Goal: Use online tool/utility: Utilize a website feature to perform a specific function

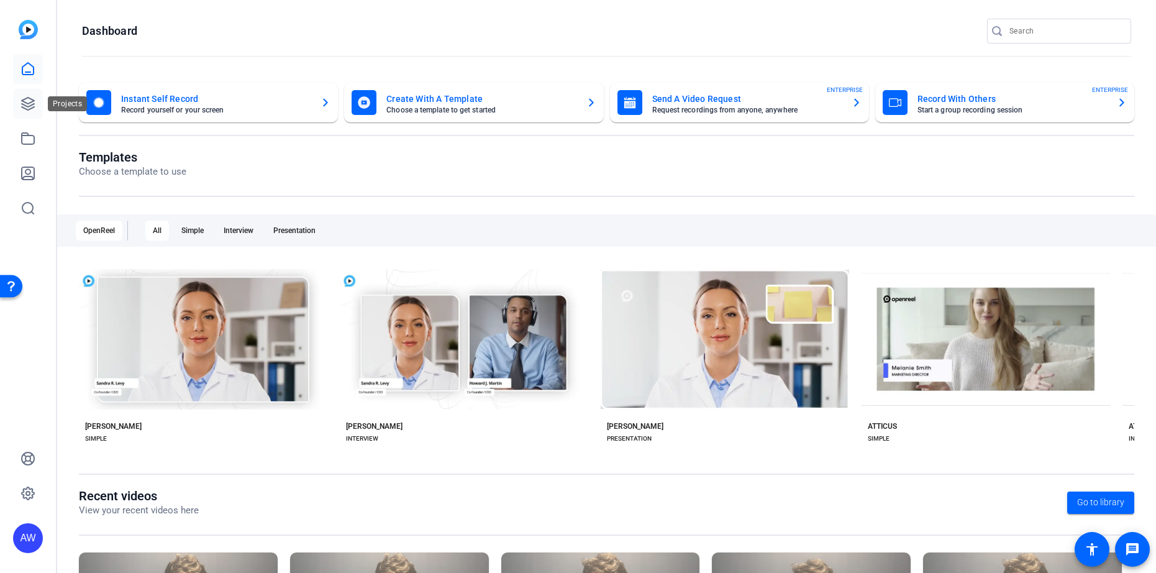
click at [30, 103] on icon at bounding box center [28, 104] width 12 height 12
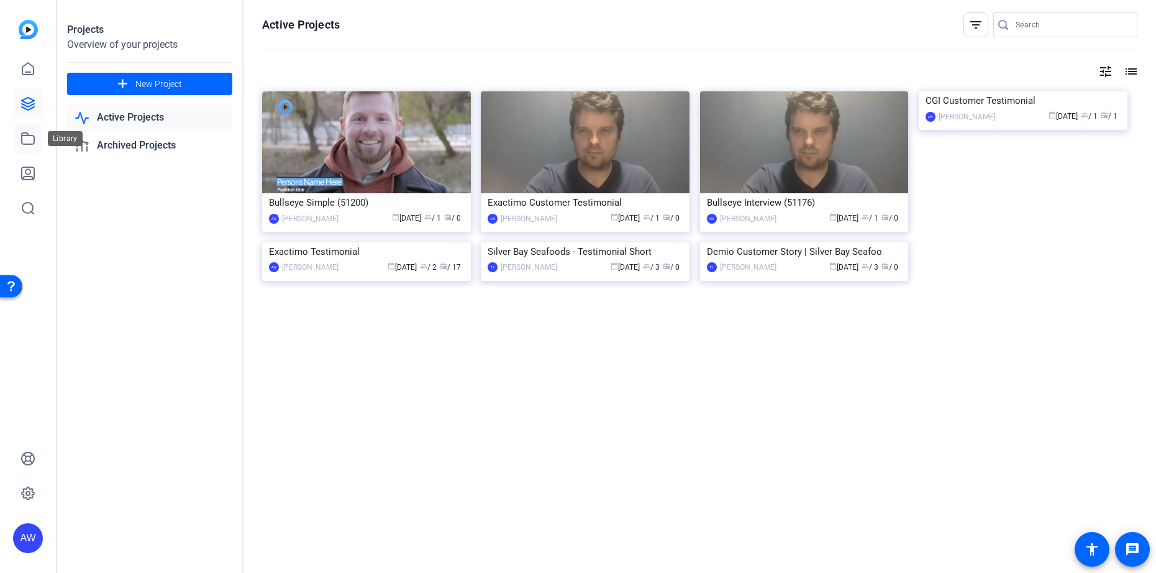
click at [25, 140] on icon at bounding box center [27, 138] width 15 height 15
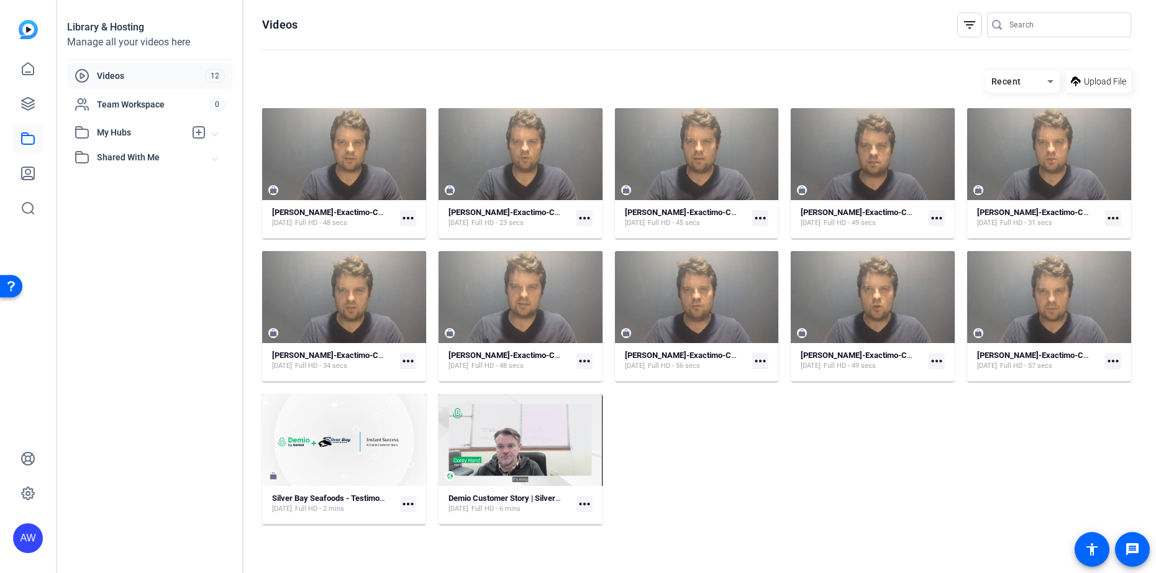
click at [129, 165] on mat-expansion-panel-header "Shared With Me" at bounding box center [149, 157] width 165 height 25
click at [129, 163] on span "Shared With Me" at bounding box center [155, 157] width 116 height 13
click at [30, 108] on icon at bounding box center [28, 104] width 12 height 12
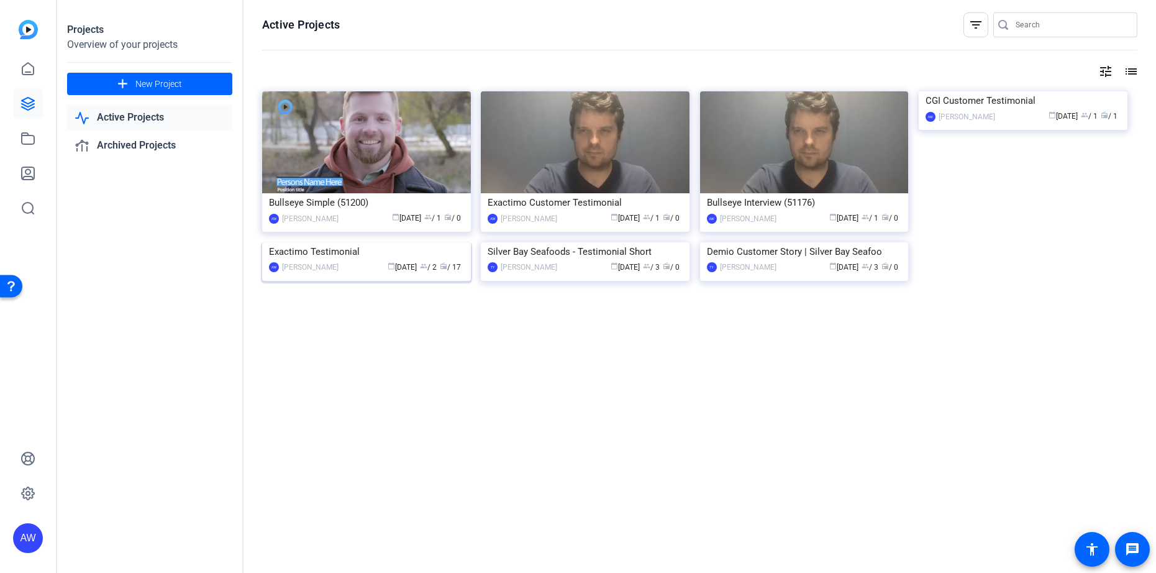
click at [360, 242] on img at bounding box center [366, 242] width 209 height 0
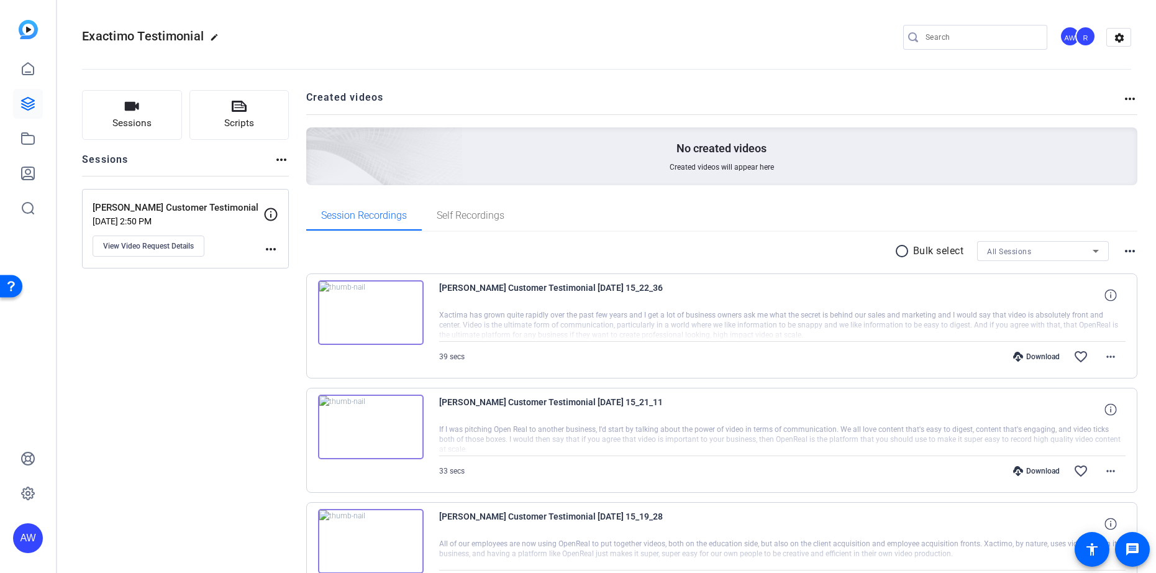
click at [367, 316] on img at bounding box center [371, 312] width 106 height 65
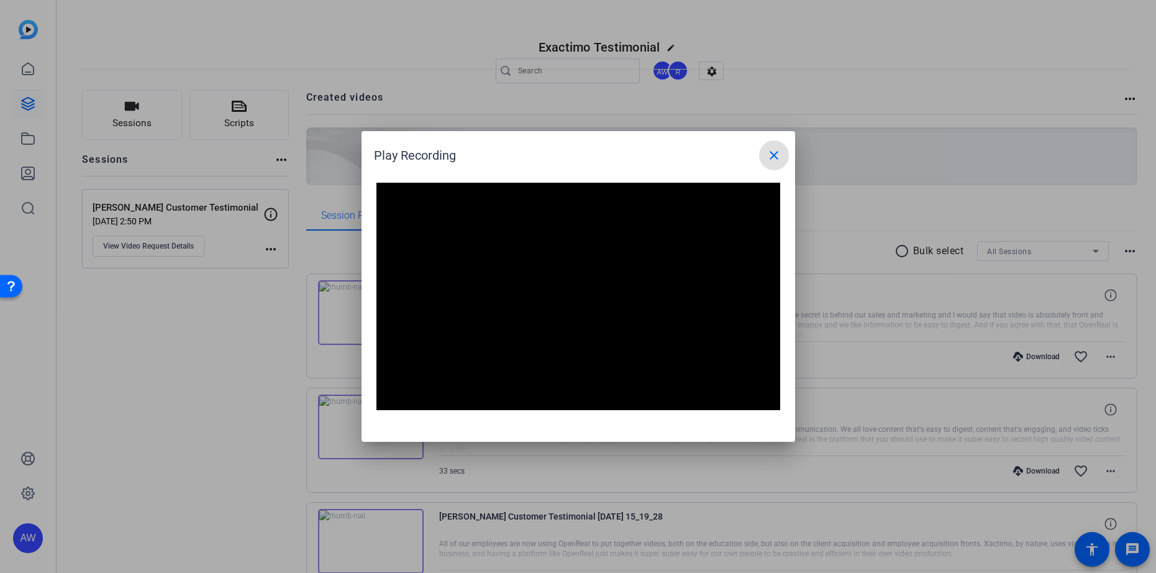
click at [783, 153] on span at bounding box center [774, 155] width 30 height 30
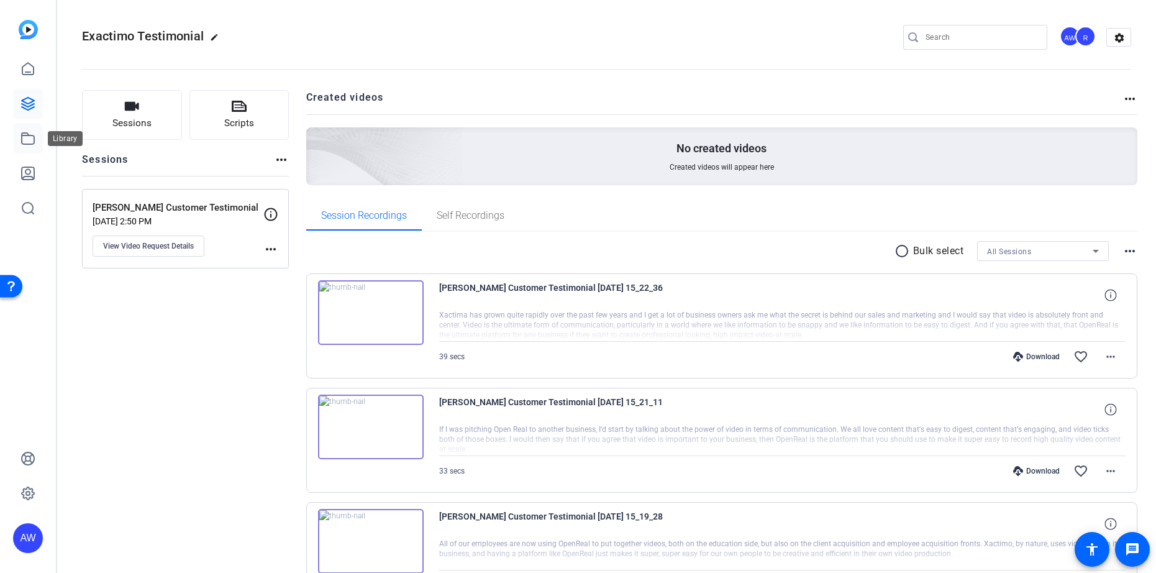
click at [25, 143] on icon at bounding box center [27, 138] width 15 height 15
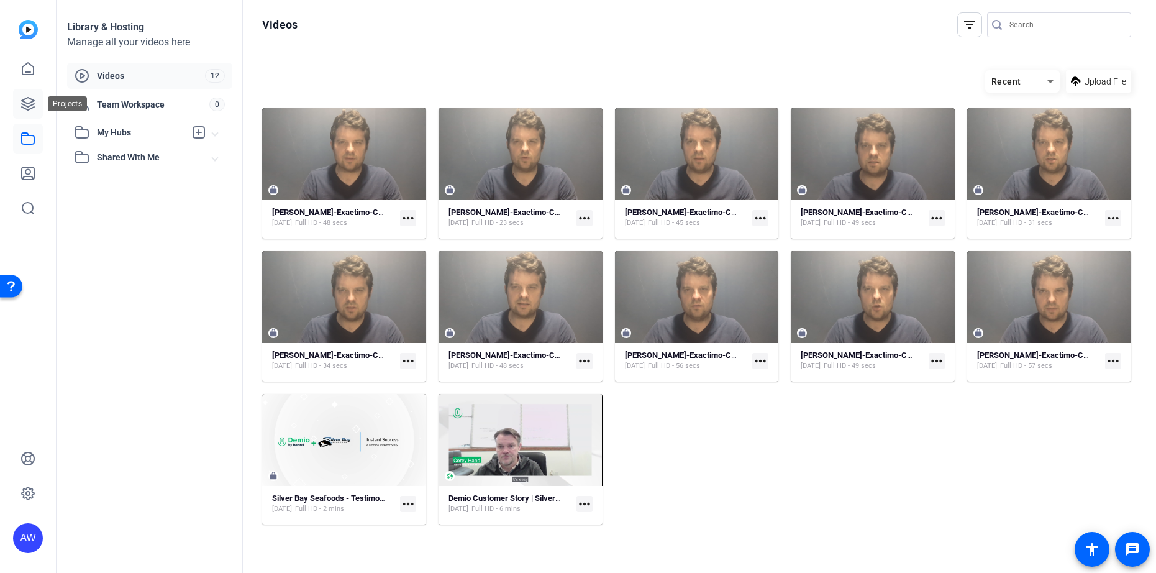
click at [37, 108] on link at bounding box center [28, 104] width 30 height 30
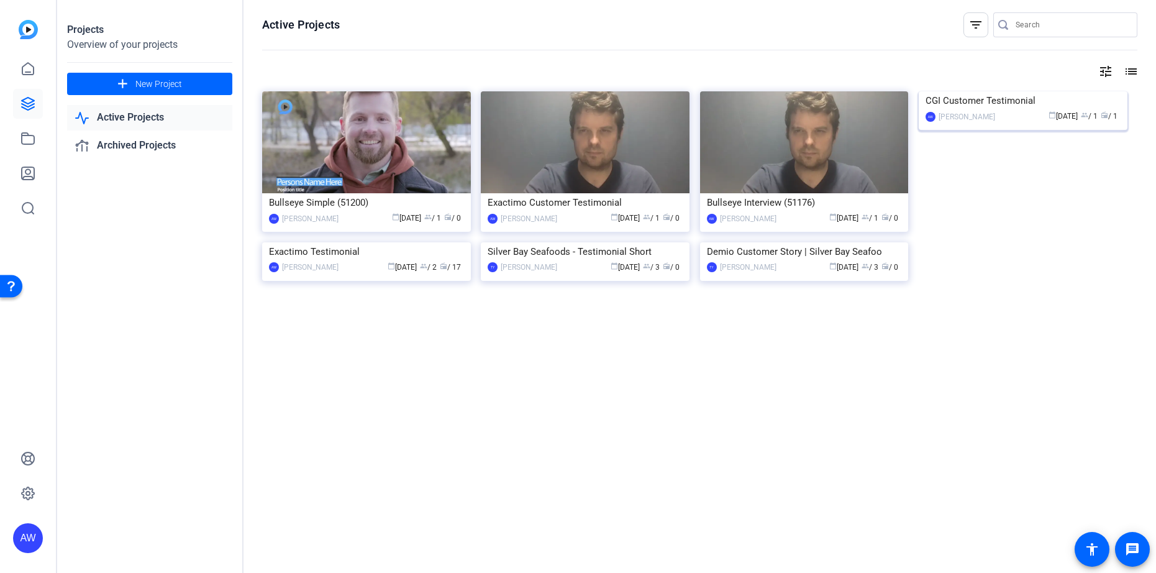
click at [1028, 91] on img at bounding box center [1023, 91] width 209 height 0
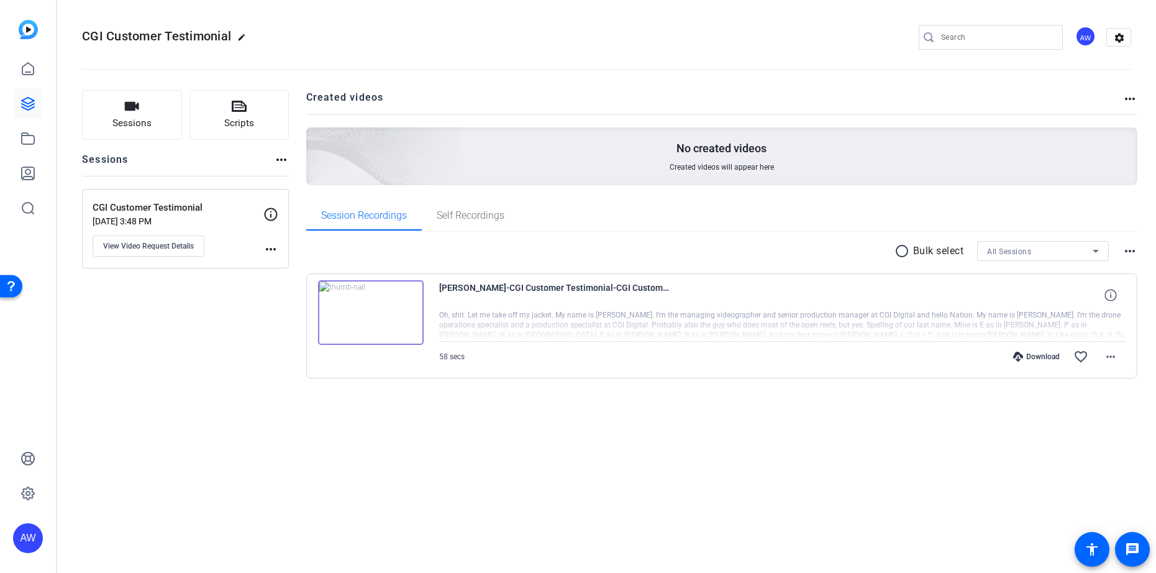
click at [352, 312] on img at bounding box center [371, 312] width 106 height 65
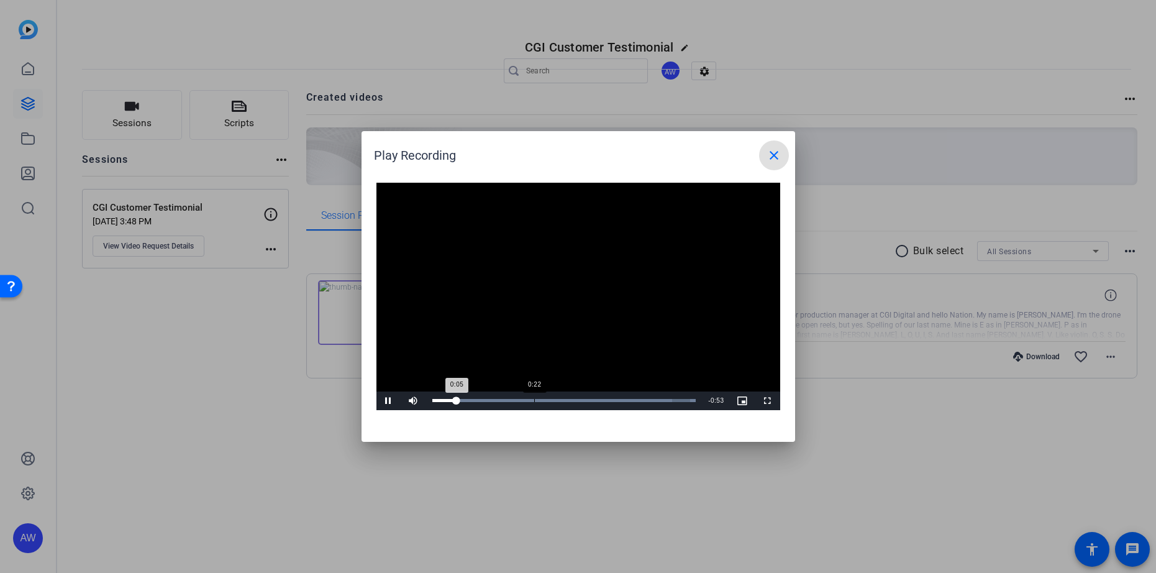
click at [534, 401] on div "Loaded : 100.00% 0:22 0:05" at bounding box center [564, 400] width 264 height 3
click at [581, 400] on div "Loaded : 100.00% 0:31 0:23" at bounding box center [564, 400] width 264 height 3
click at [630, 399] on div "0:43" at bounding box center [630, 400] width 1 height 3
click at [776, 158] on mat-icon "close" at bounding box center [773, 155] width 15 height 15
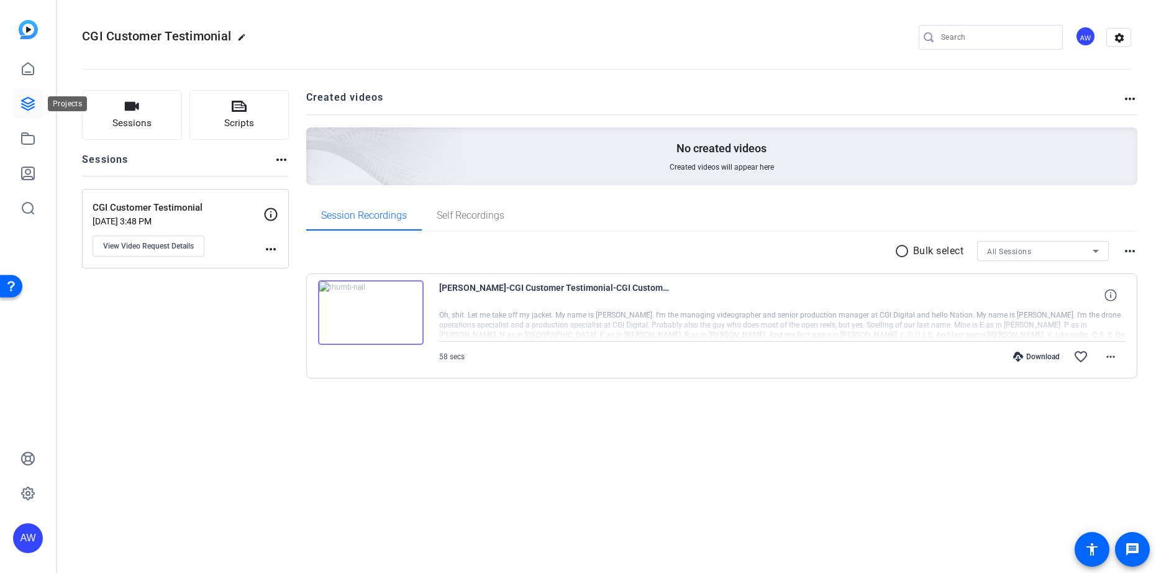
click at [28, 101] on icon at bounding box center [27, 103] width 15 height 15
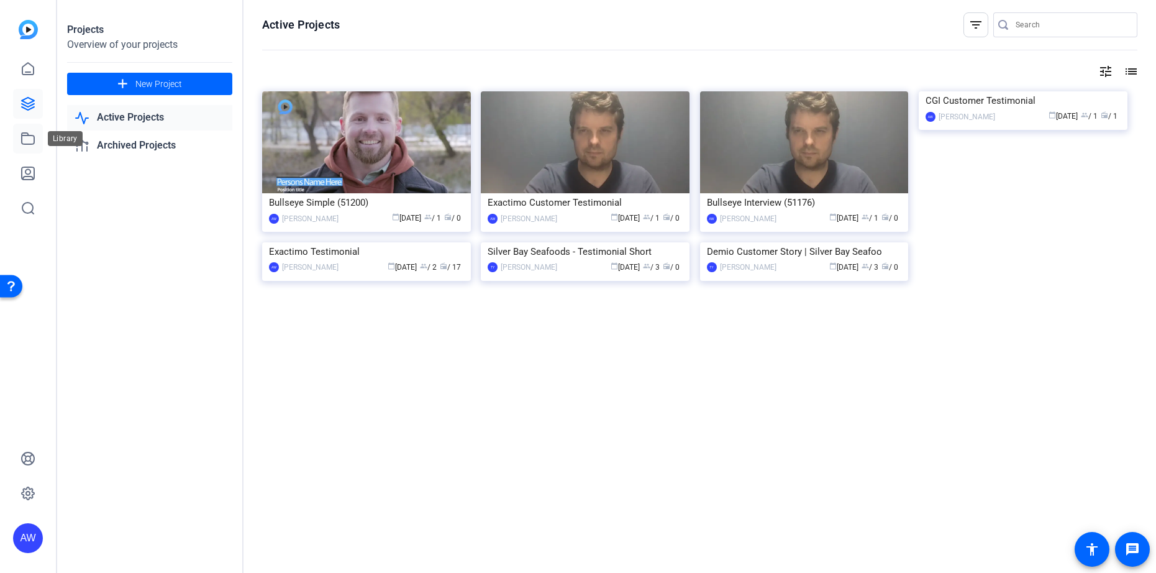
click at [37, 134] on link at bounding box center [28, 139] width 30 height 30
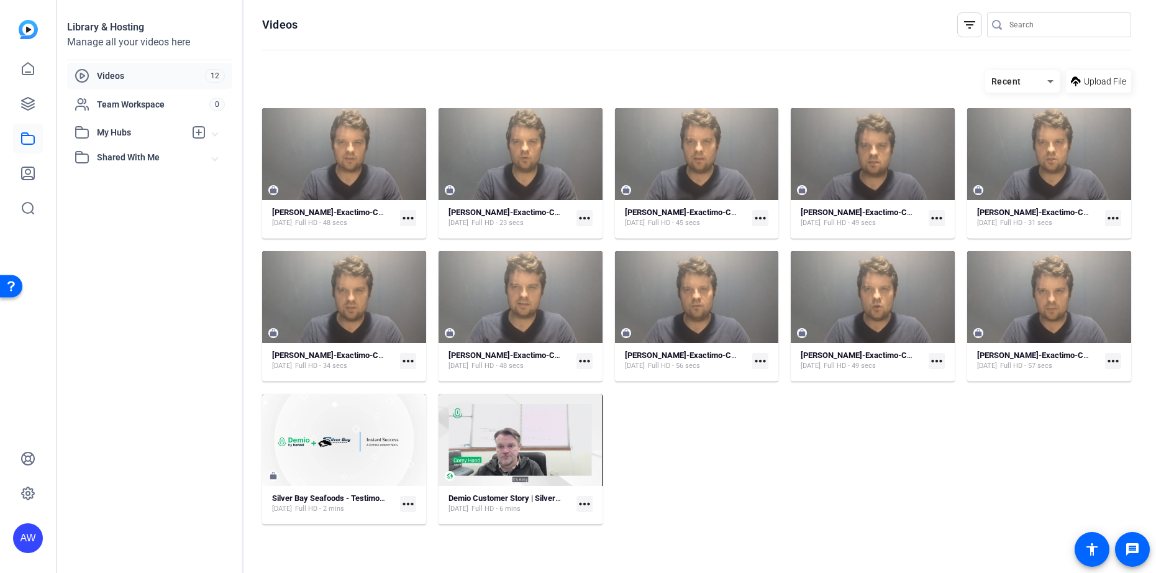
click at [152, 130] on span "My Hubs" at bounding box center [141, 132] width 88 height 13
click at [141, 155] on span "Exactimo Customer Testimonial" at bounding box center [143, 160] width 123 height 12
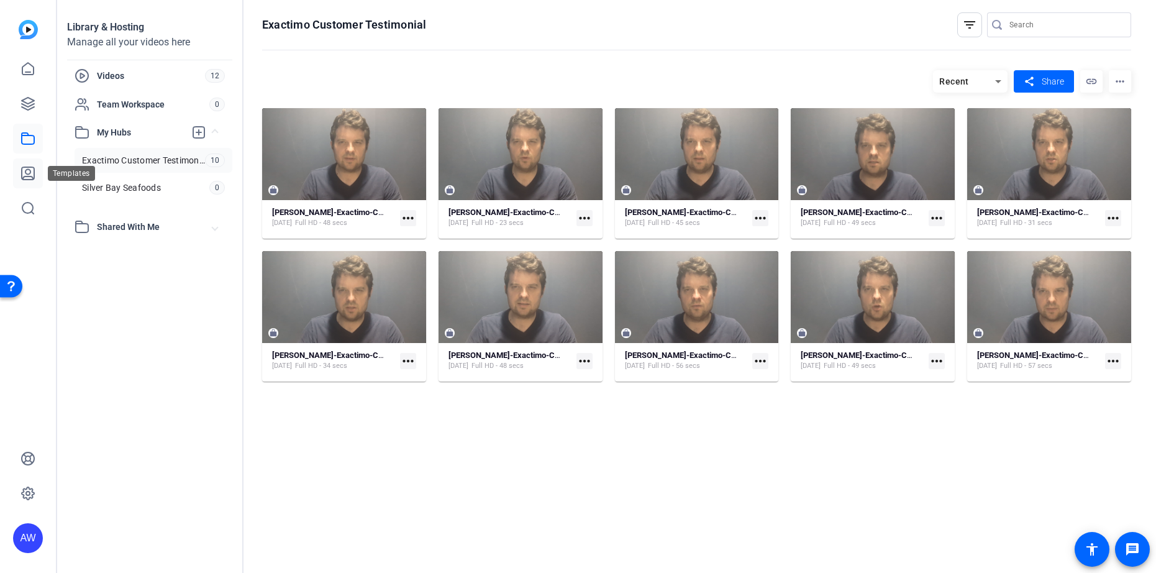
click at [29, 183] on link at bounding box center [28, 173] width 30 height 30
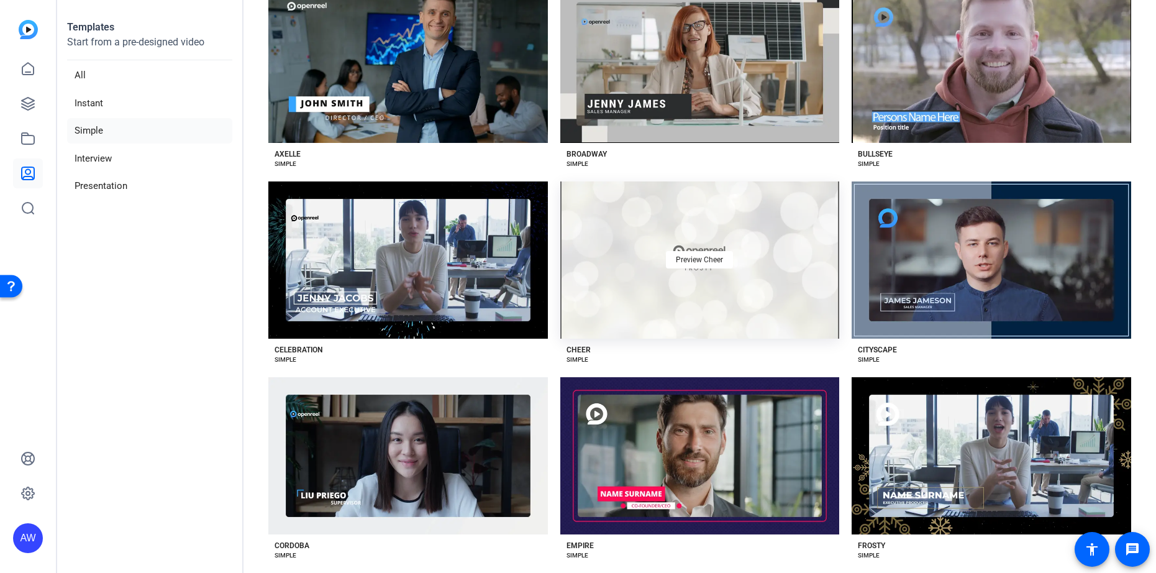
scroll to position [312, 0]
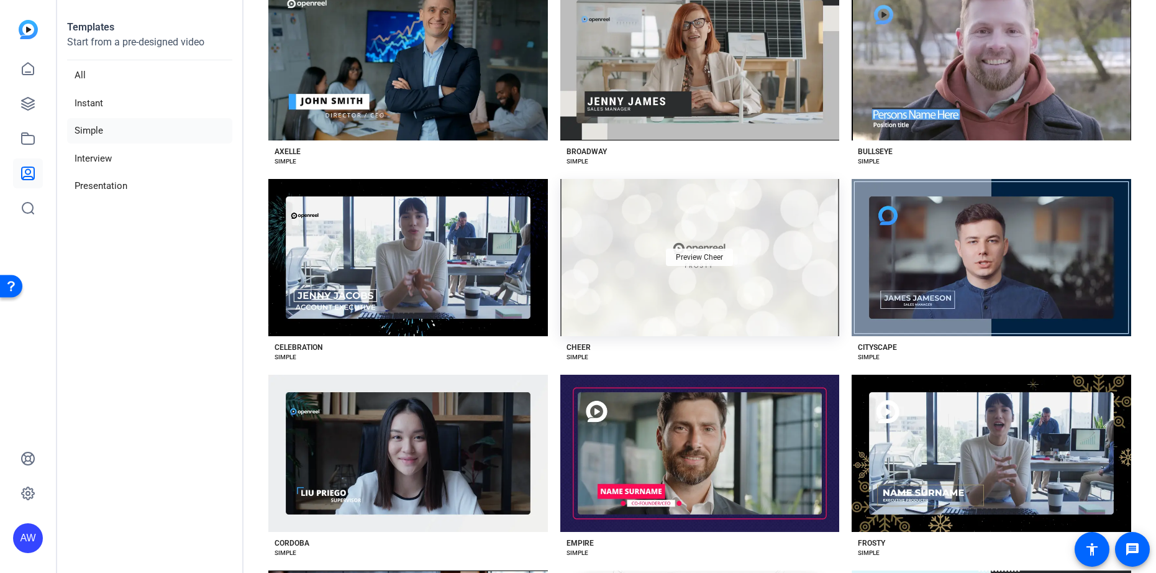
click at [698, 258] on div "Preview Cheer" at bounding box center [699, 256] width 67 height 17
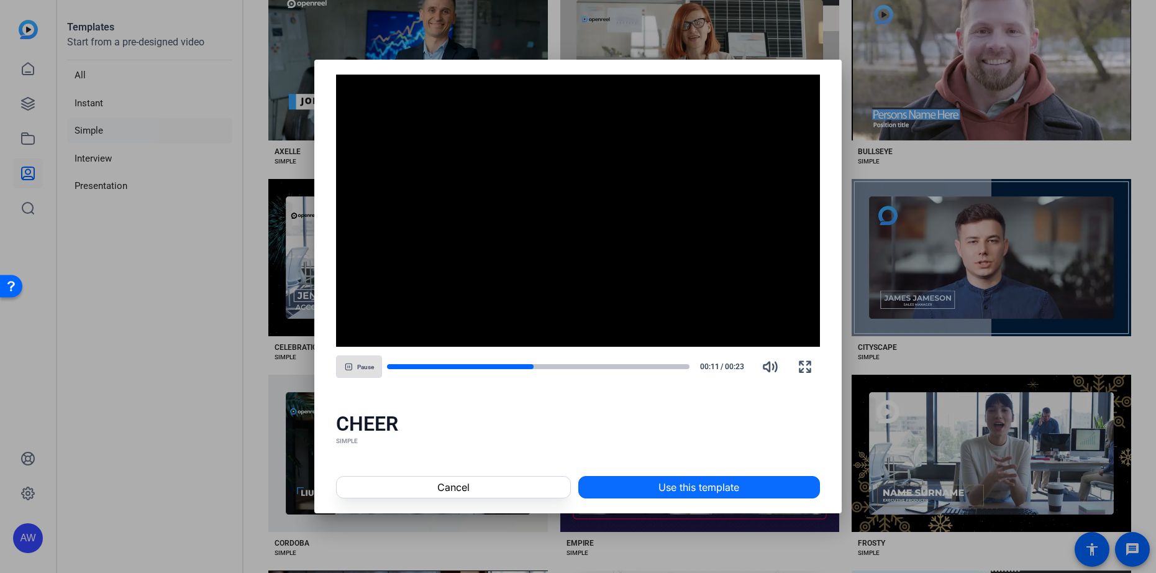
click at [623, 487] on span at bounding box center [699, 487] width 240 height 30
